Goal: Check status: Check status

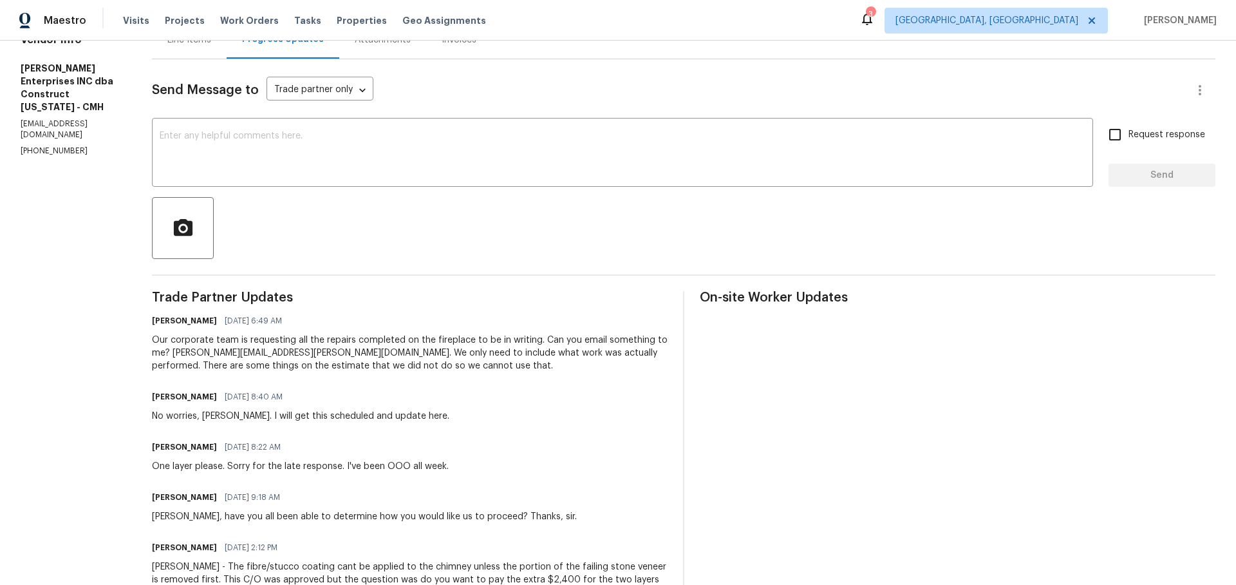
scroll to position [147, 0]
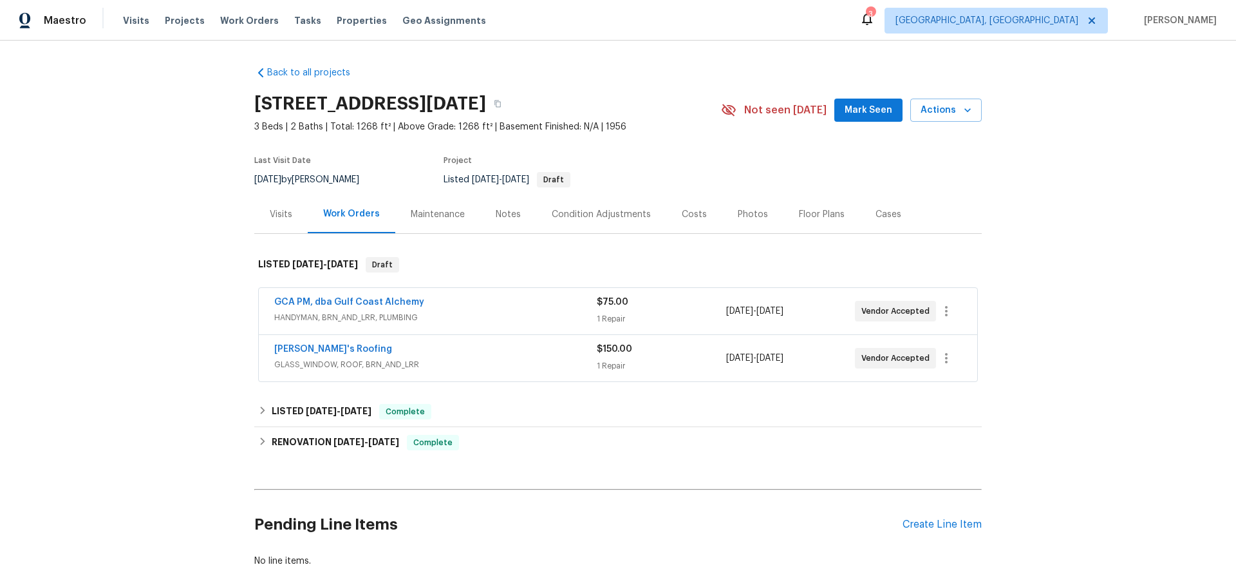
click at [489, 305] on div "GCA PM, dba Gulf Coast Alchemy" at bounding box center [435, 303] width 323 height 15
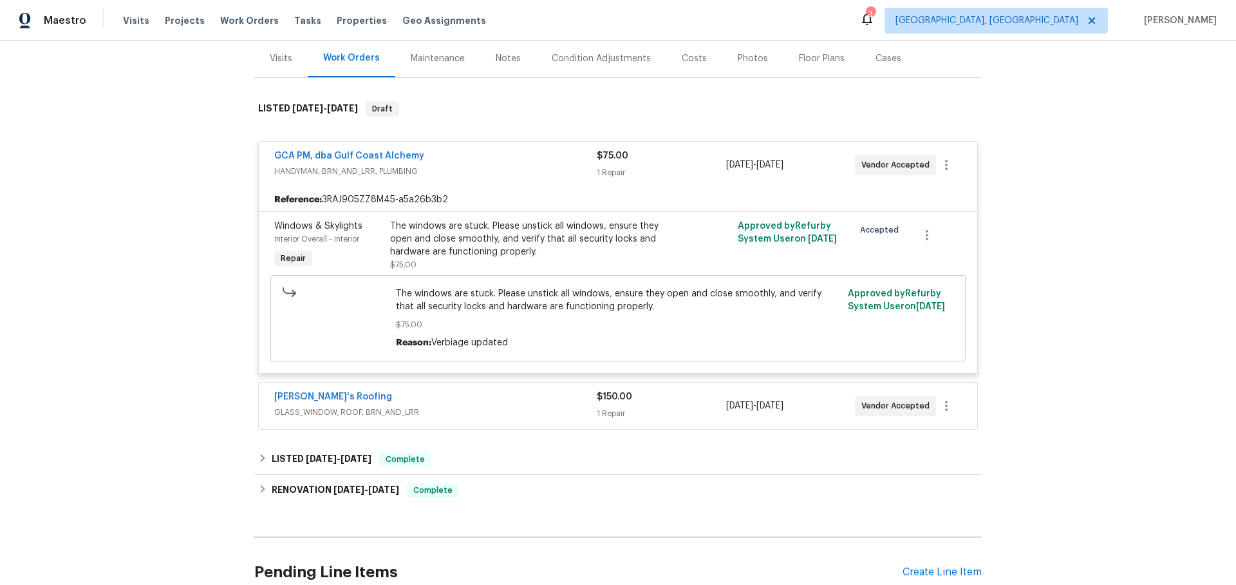
scroll to position [180, 0]
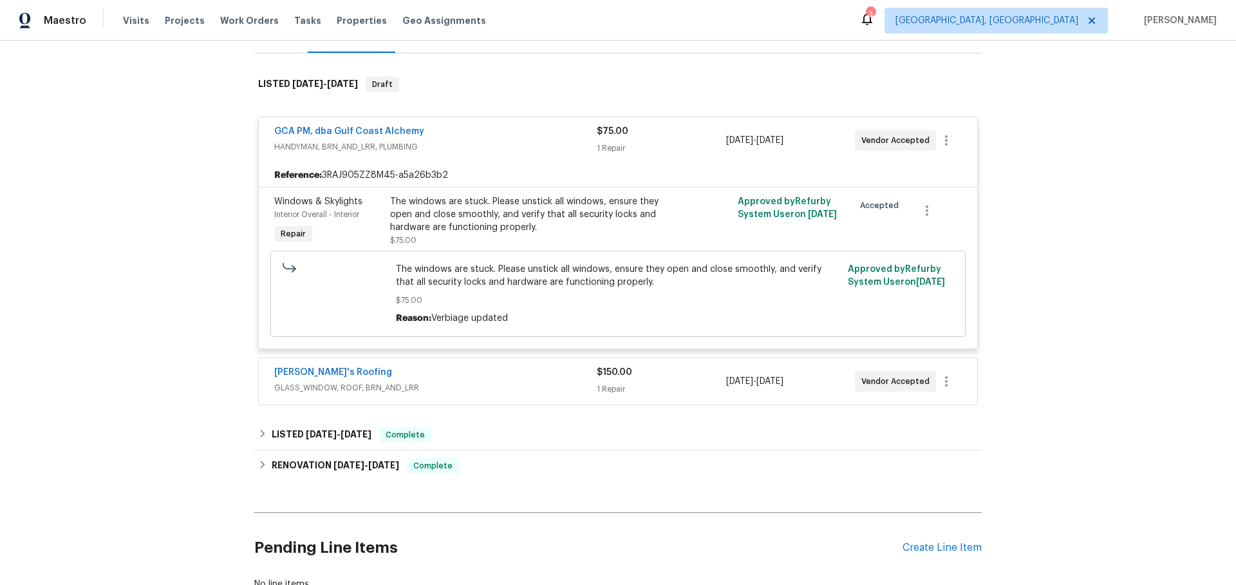
click at [467, 379] on div "[PERSON_NAME]'s Roofing" at bounding box center [435, 373] width 323 height 15
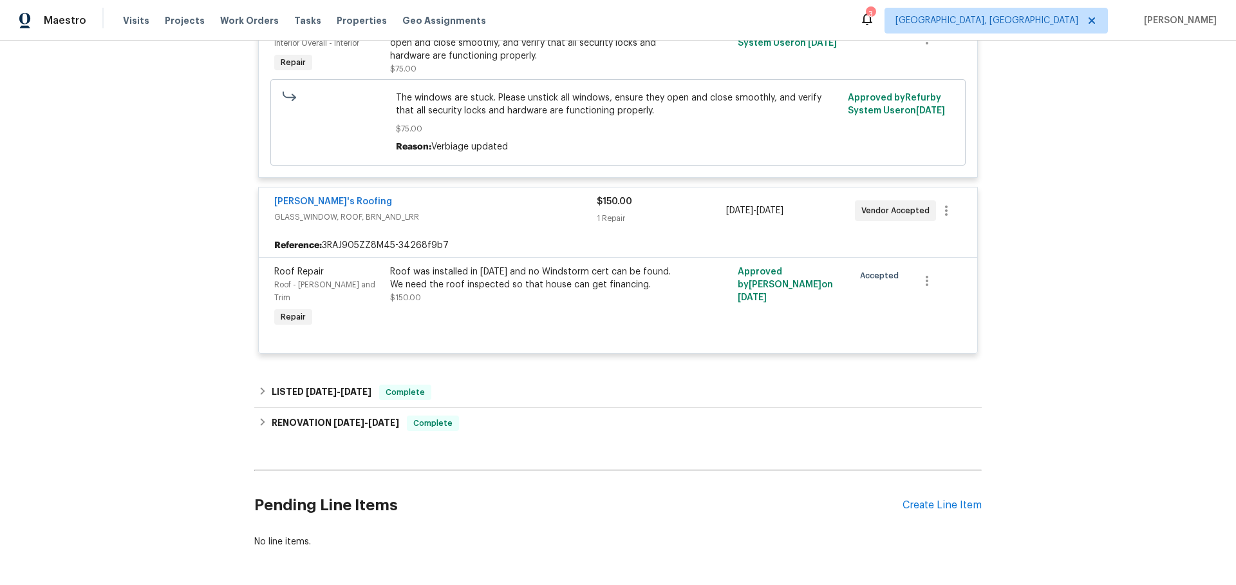
scroll to position [390, 0]
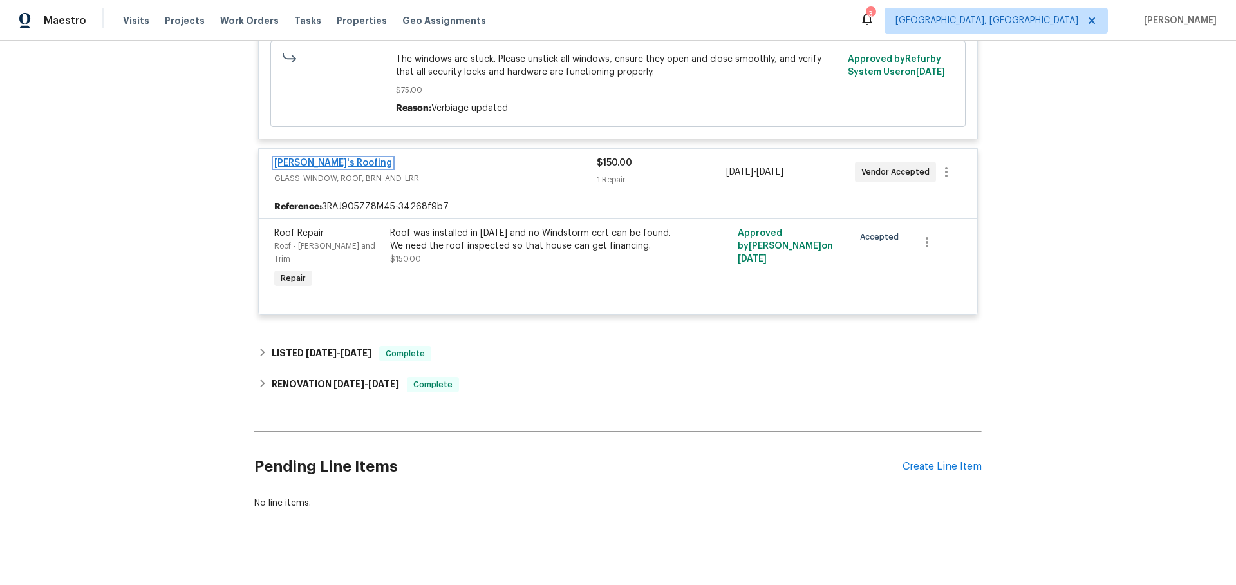
click at [321, 160] on link "[PERSON_NAME]'s Roofing" at bounding box center [333, 162] width 118 height 9
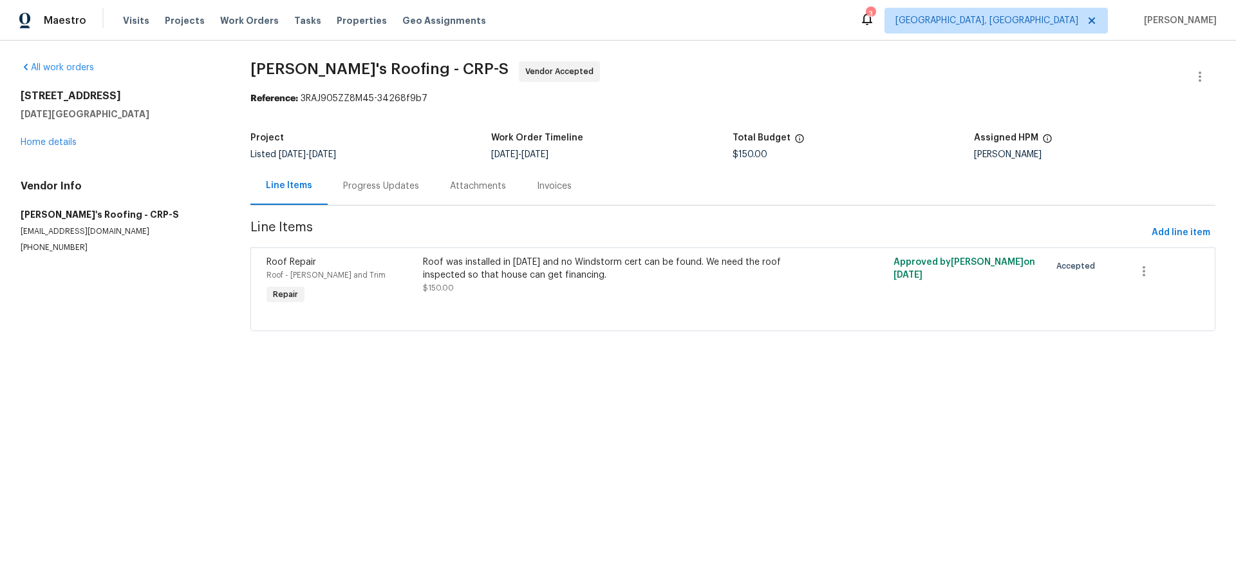
click at [362, 183] on div "Progress Updates" at bounding box center [381, 186] width 76 height 13
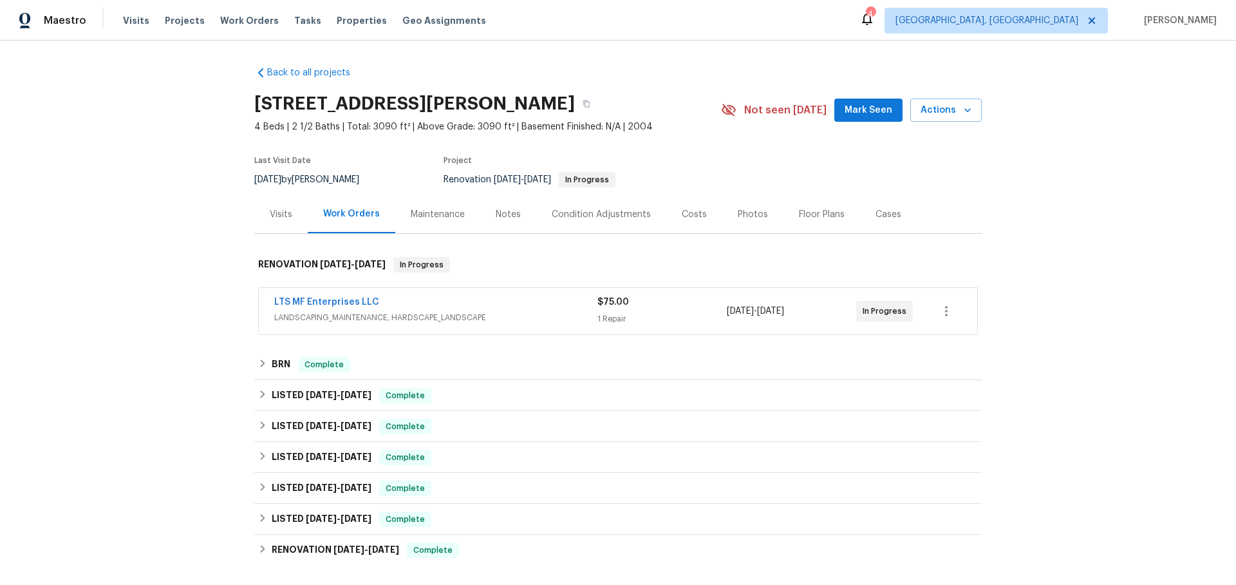
click at [338, 292] on div "LTS MF Enterprises LLC LANDSCAPING_MAINTENANCE, HARDSCAPE_LANDSCAPE $75.00 1 Re…" at bounding box center [618, 311] width 719 height 46
click at [333, 297] on link "LTS MF Enterprises LLC" at bounding box center [326, 301] width 105 height 9
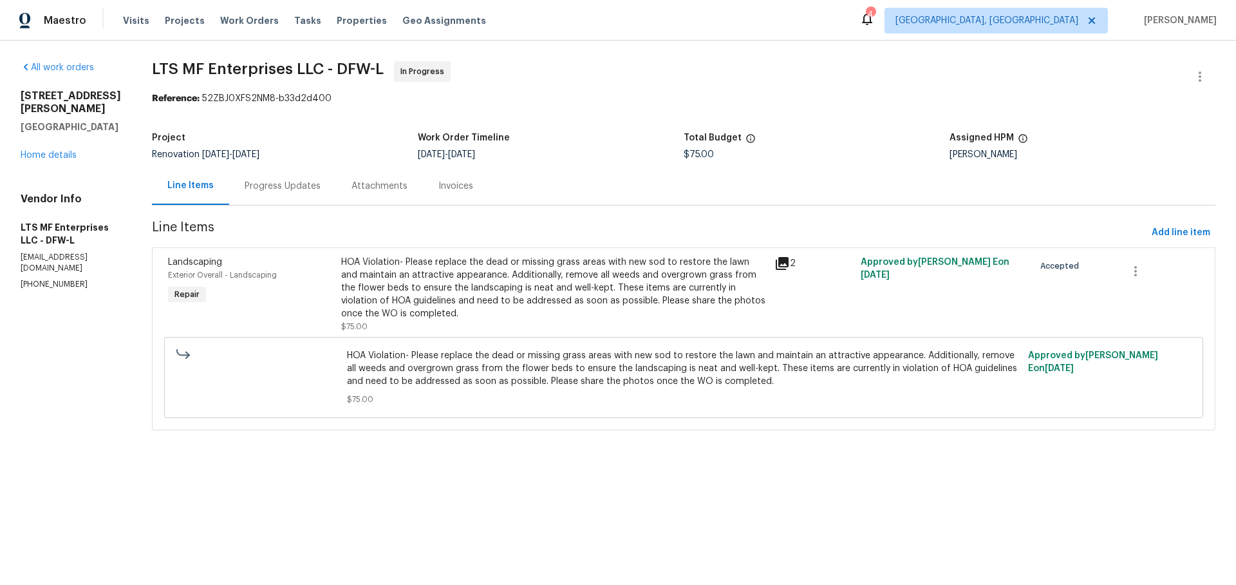
click at [294, 194] on div "Progress Updates" at bounding box center [282, 186] width 107 height 38
